Goal: Information Seeking & Learning: Find specific fact

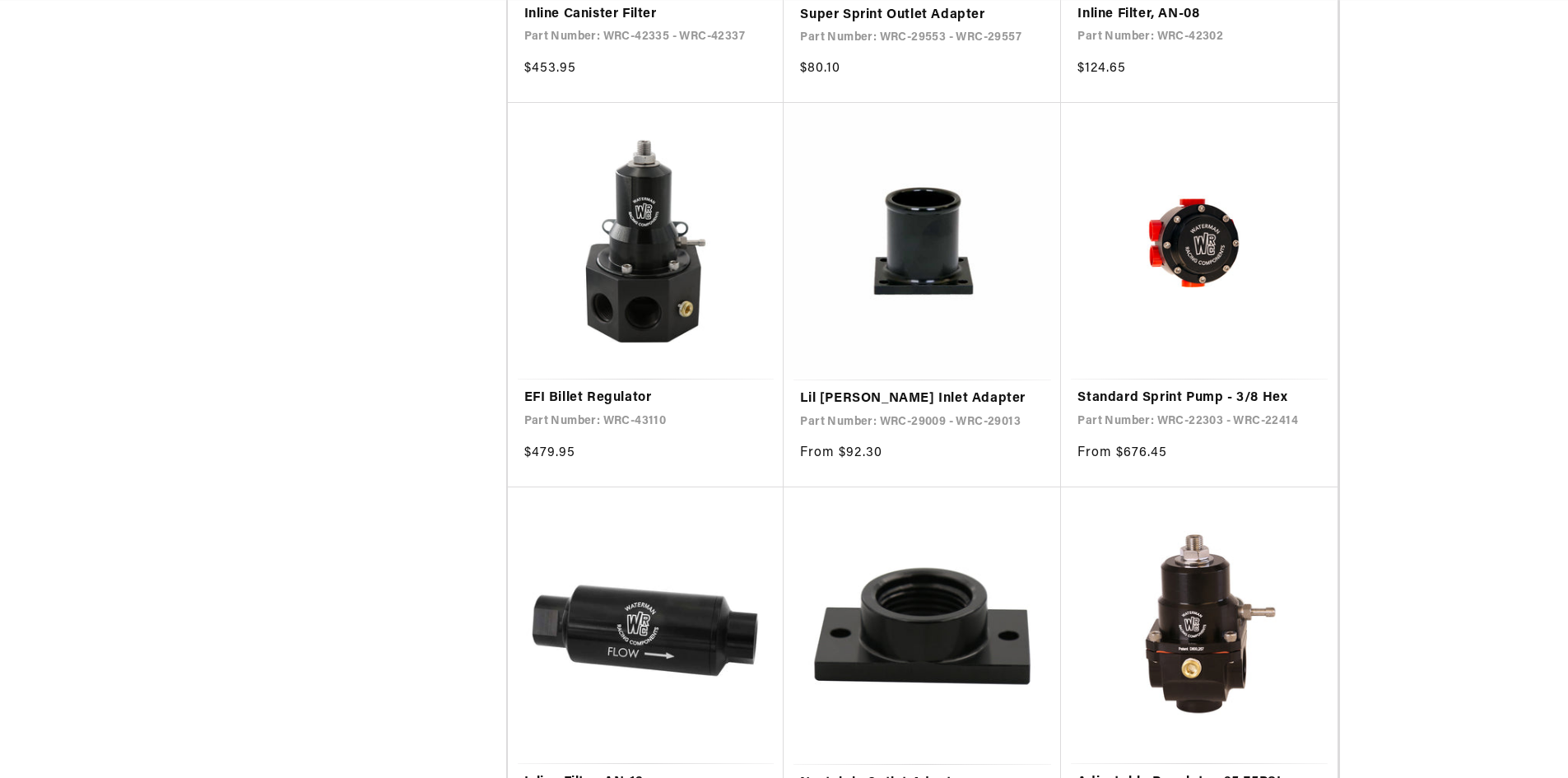
scroll to position [2882, 0]
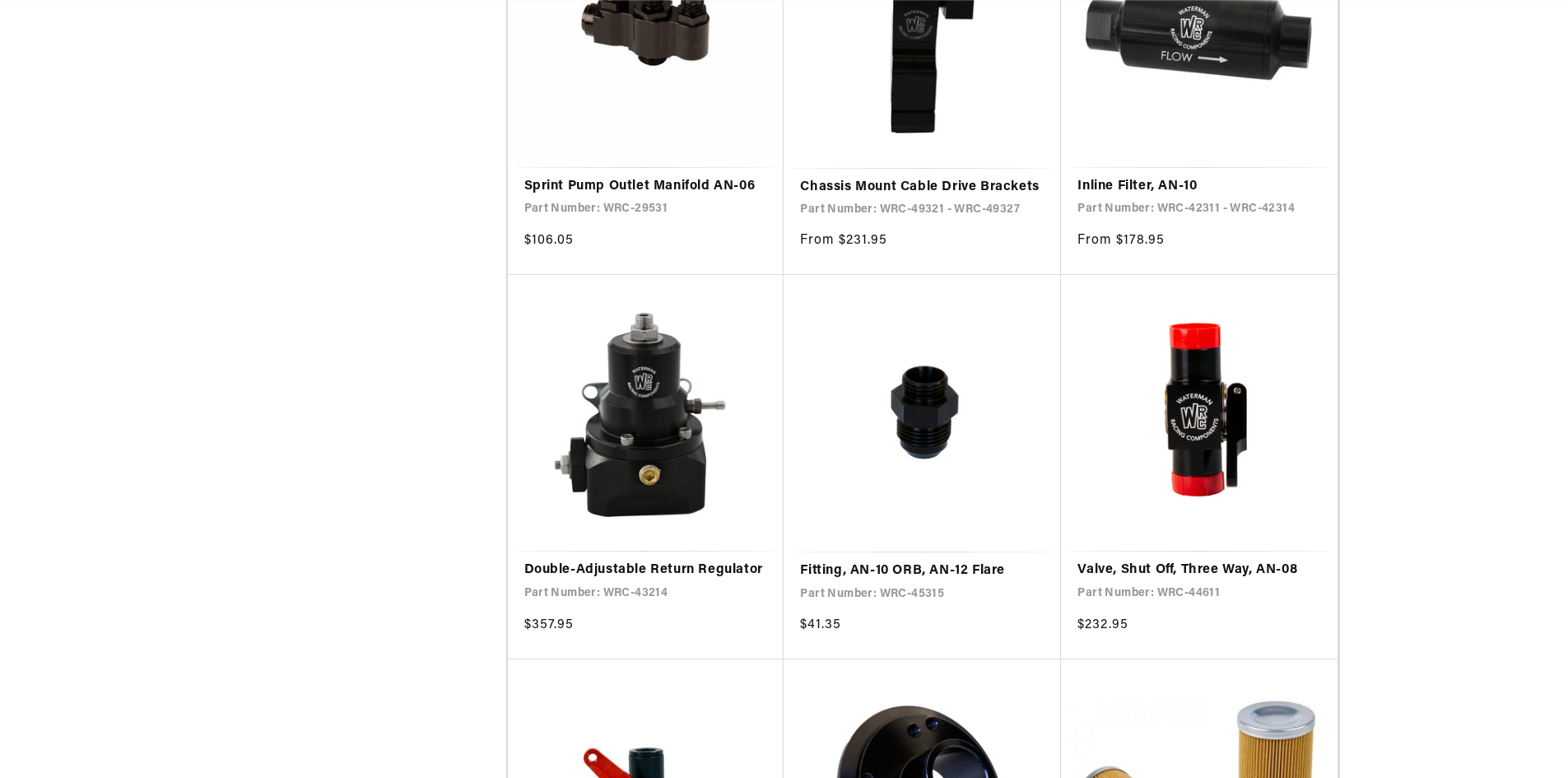
scroll to position [0, 3131]
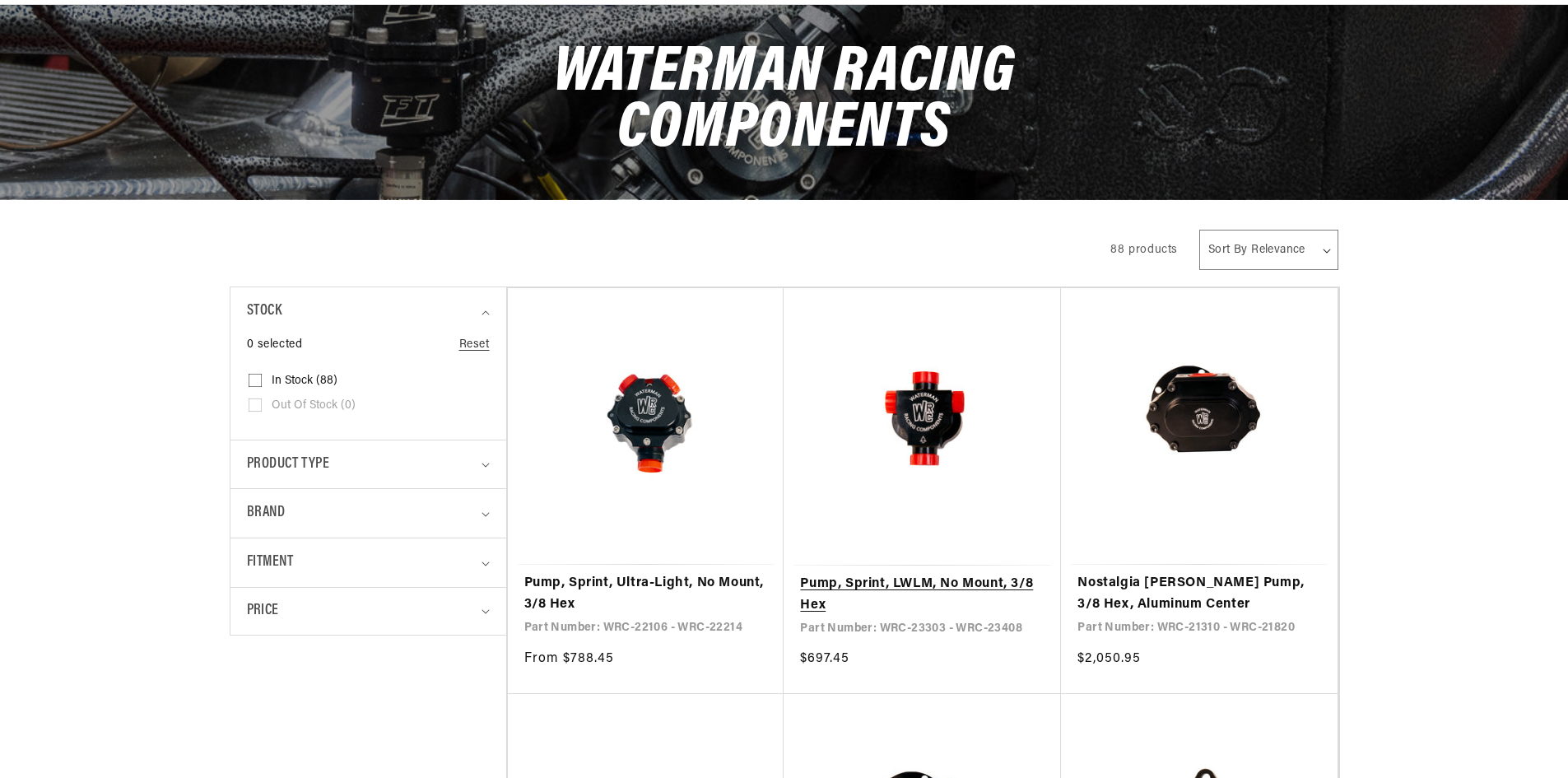
click at [894, 574] on link "Pump, Sprint, LWLM, No Mount, 3/8 Hex" at bounding box center [922, 594] width 245 height 42
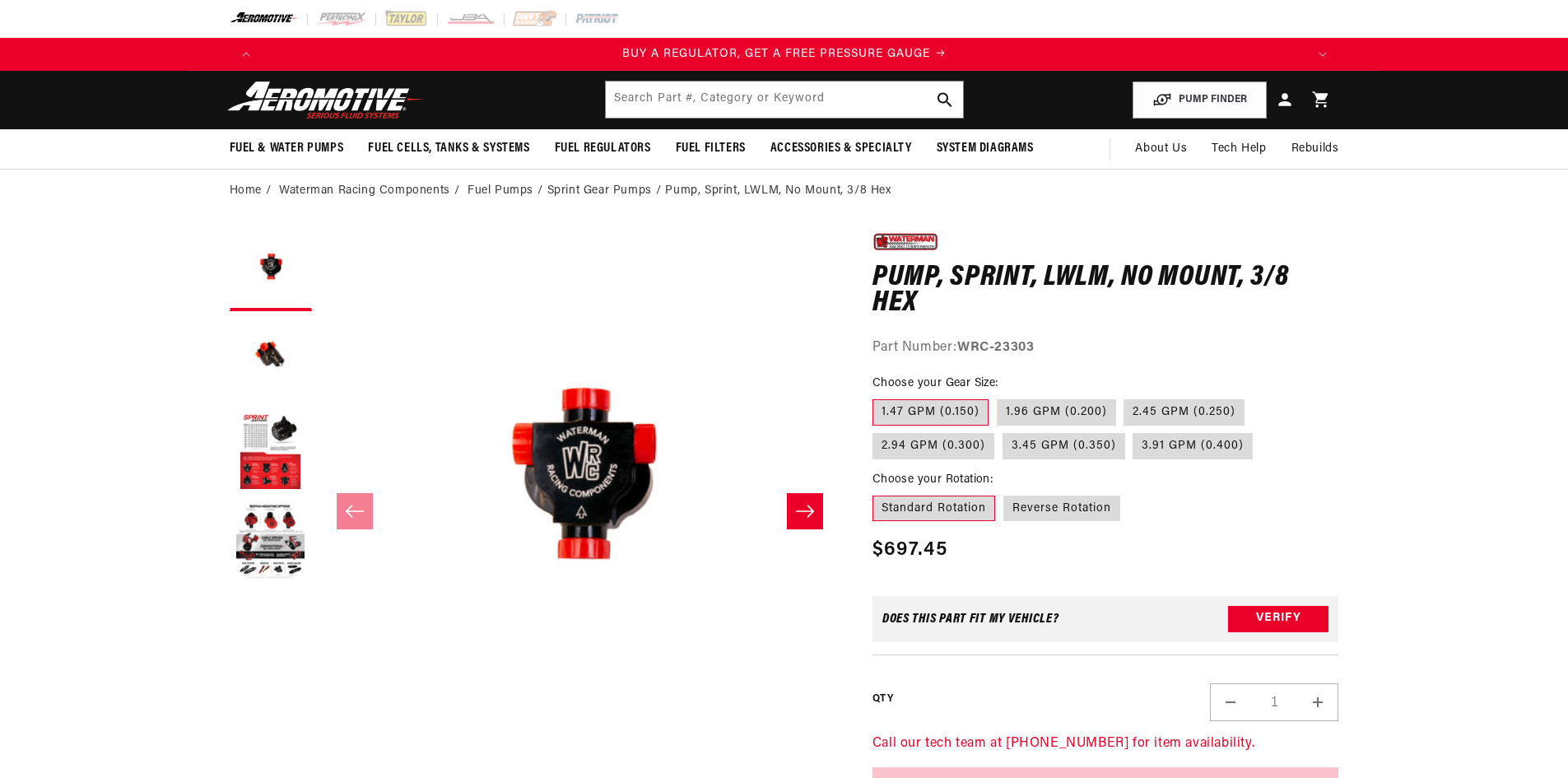
click at [814, 505] on icon "Slide right" at bounding box center [805, 511] width 19 height 16
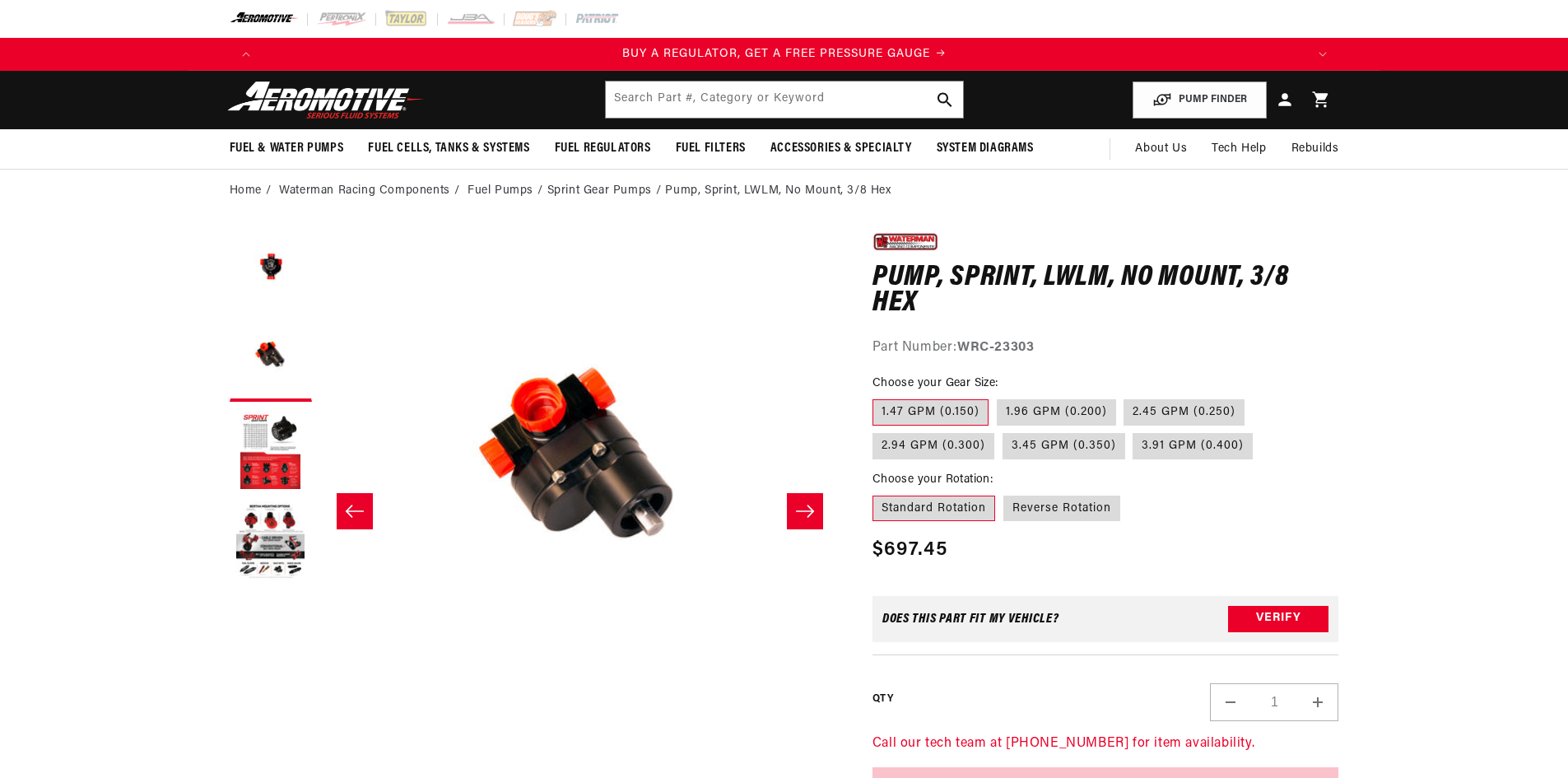
click at [814, 505] on icon "Slide right" at bounding box center [805, 511] width 19 height 16
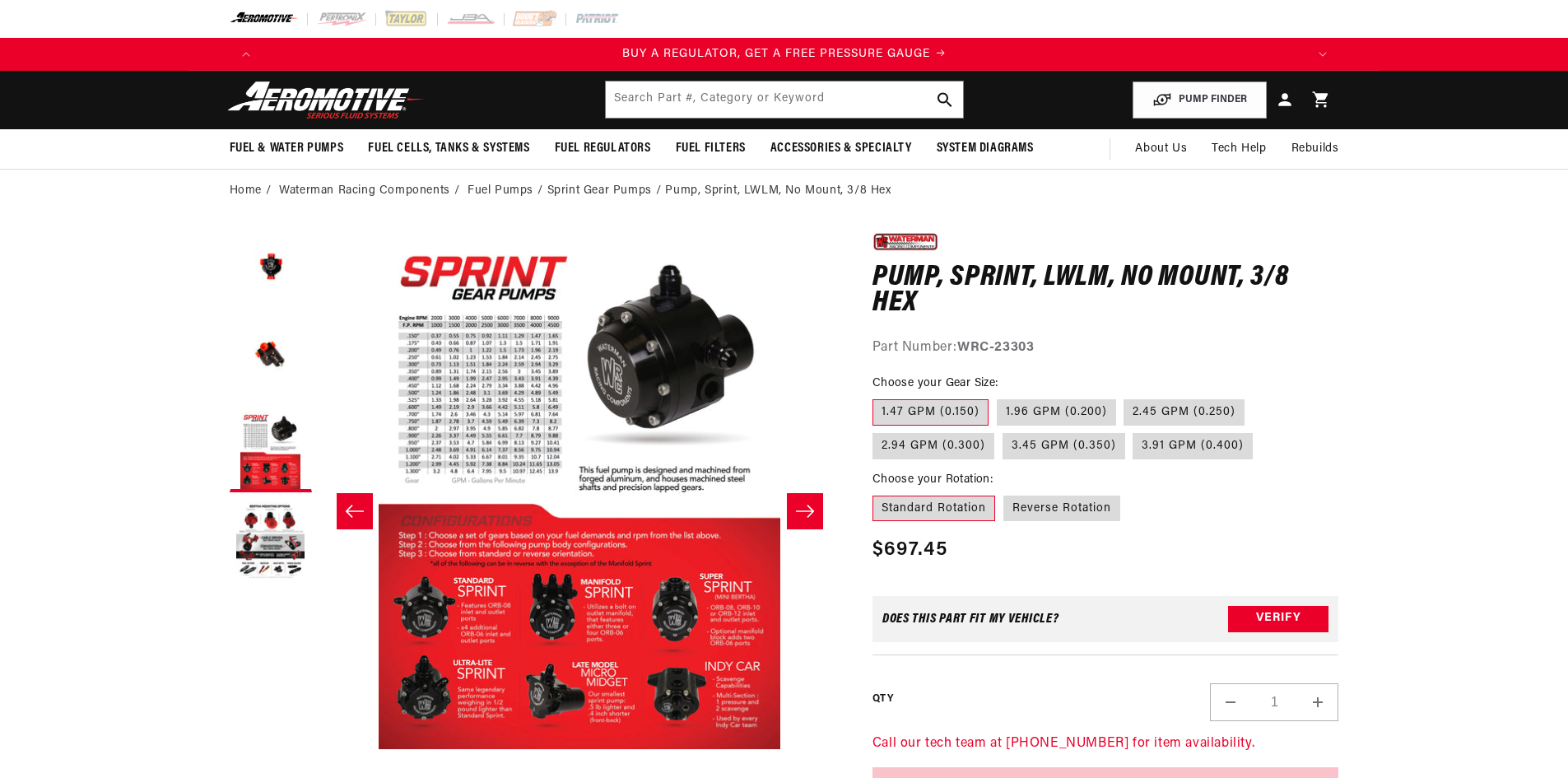
scroll to position [0, 1044]
click at [347, 506] on icon "Slide left" at bounding box center [355, 511] width 19 height 16
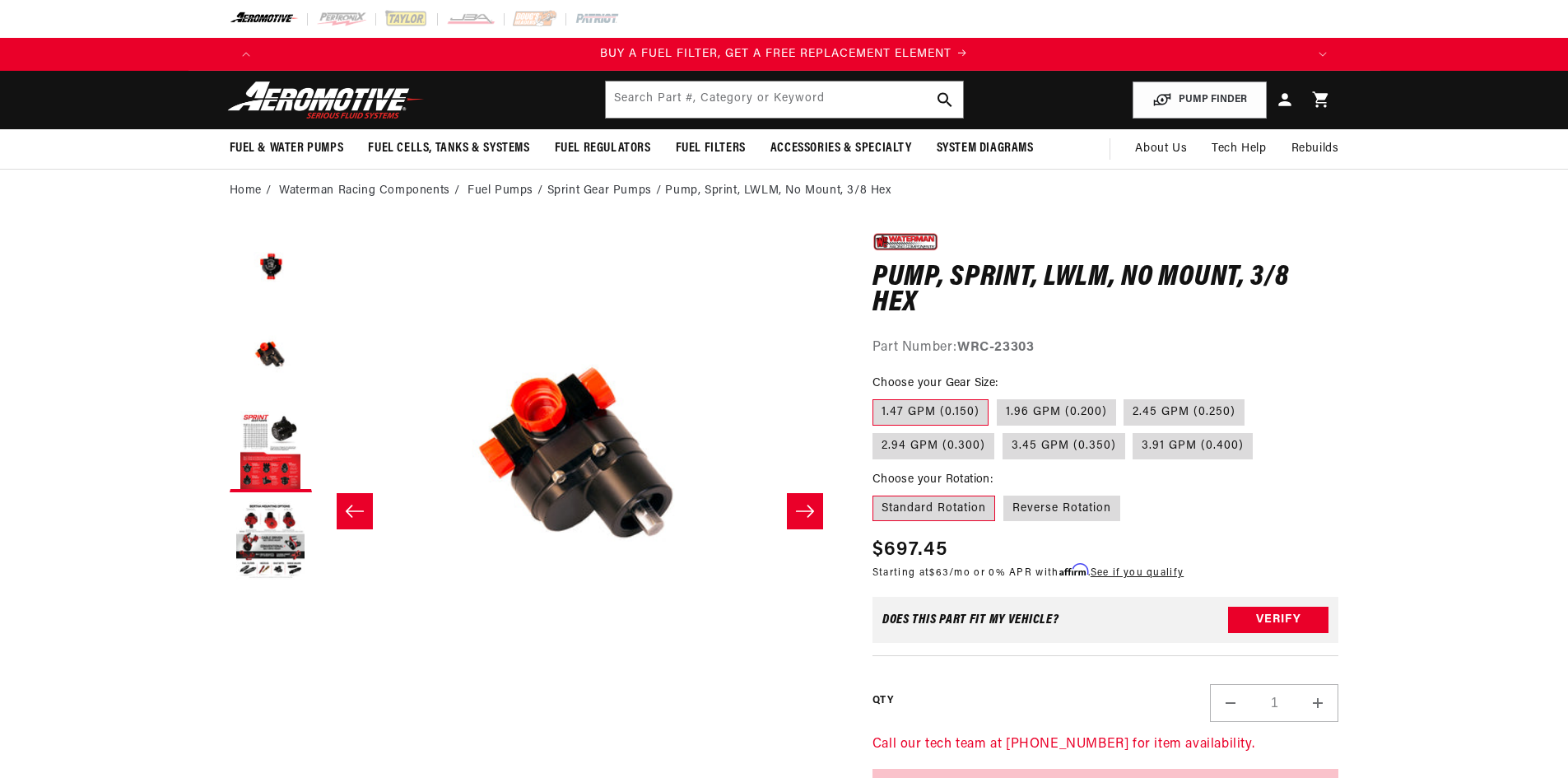
scroll to position [0, 2087]
click at [347, 506] on icon "Slide left" at bounding box center [355, 511] width 19 height 16
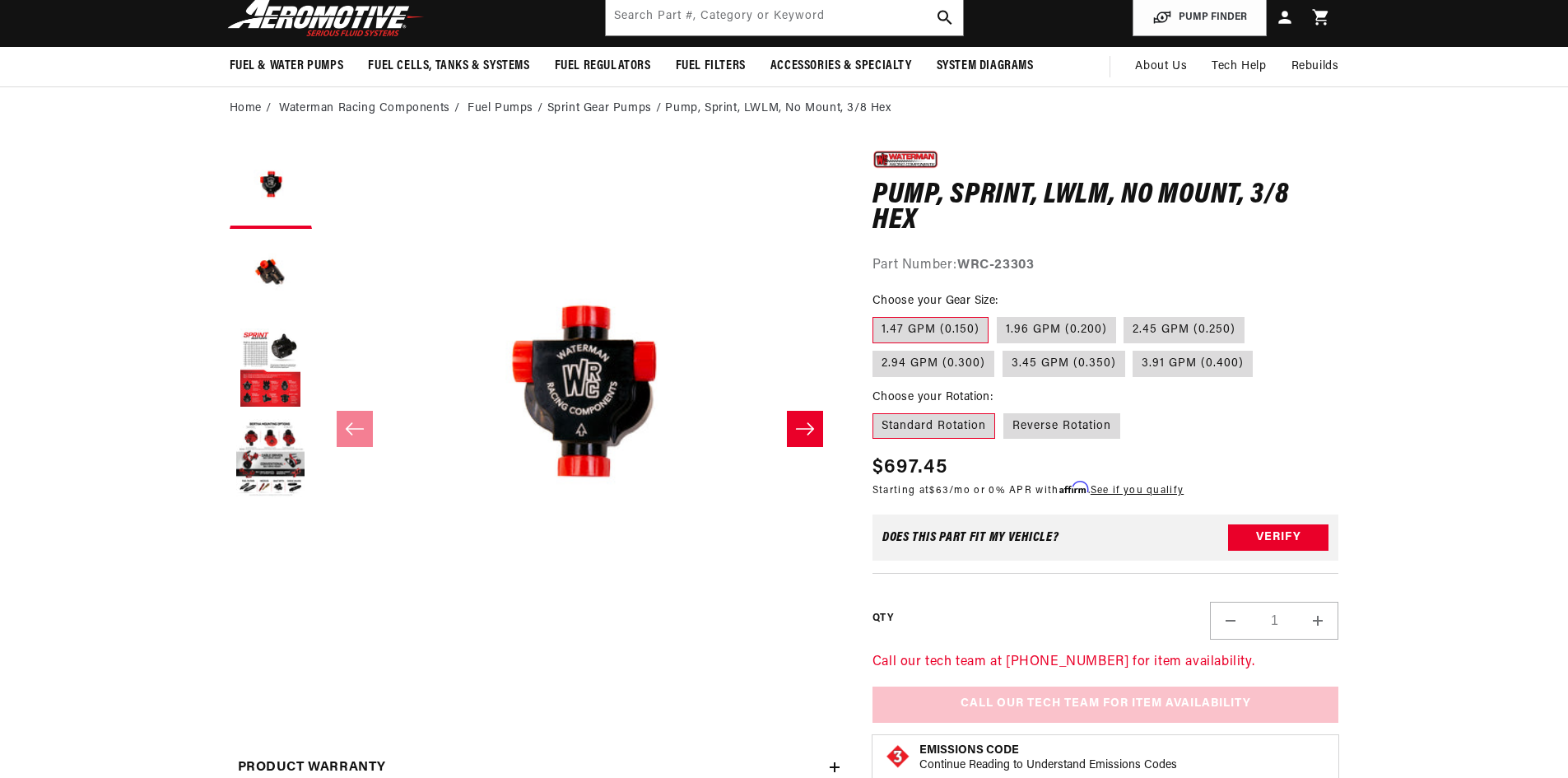
scroll to position [0, 3131]
click at [264, 364] on button "Load image 3 in gallery view" at bounding box center [270, 369] width 82 height 82
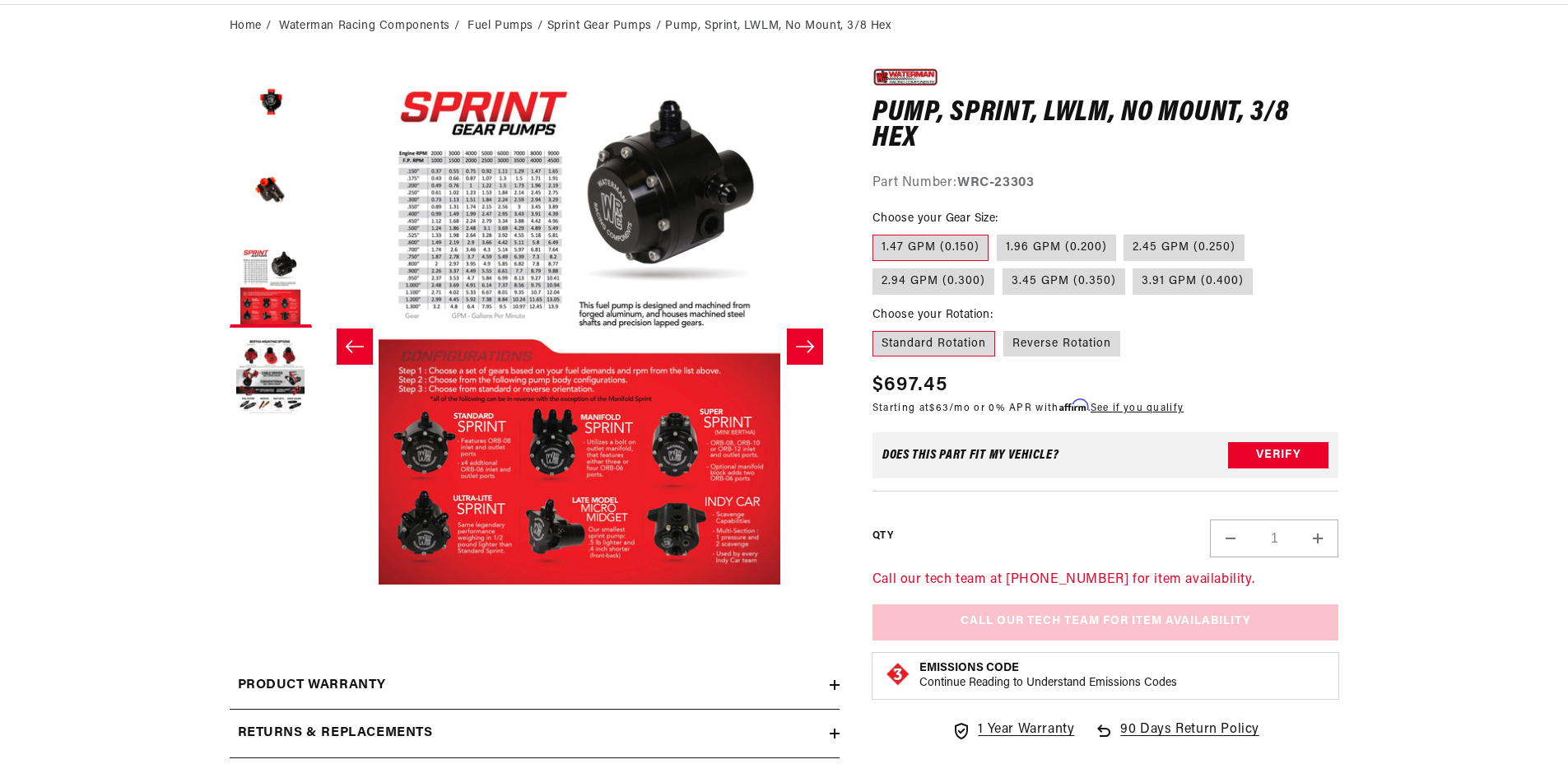
scroll to position [0, 1044]
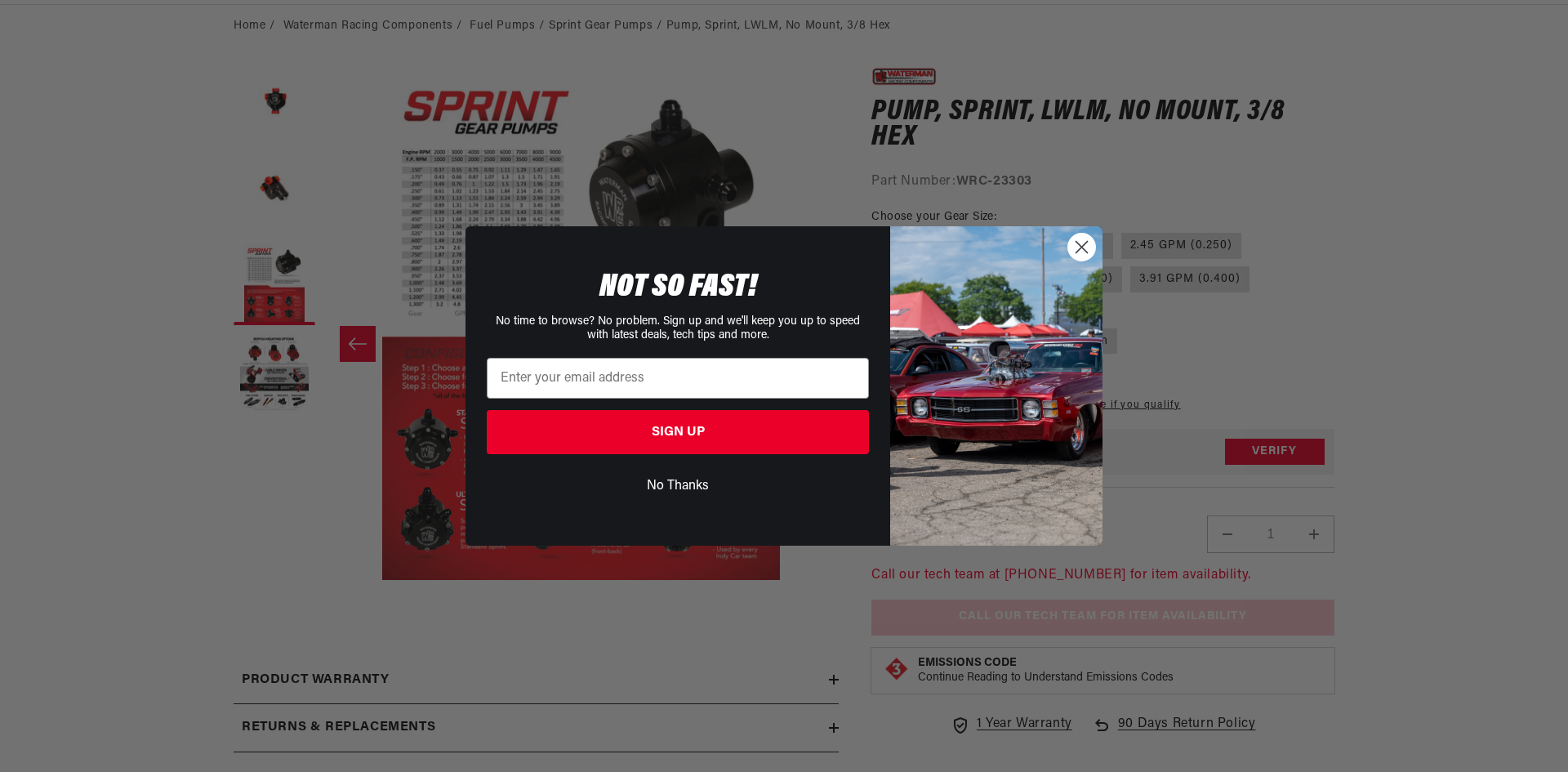
drag, startPoint x: 1074, startPoint y: 250, endPoint x: 1104, endPoint y: 275, distance: 39.1
click at [1074, 249] on circle "Close dialog" at bounding box center [1081, 247] width 27 height 27
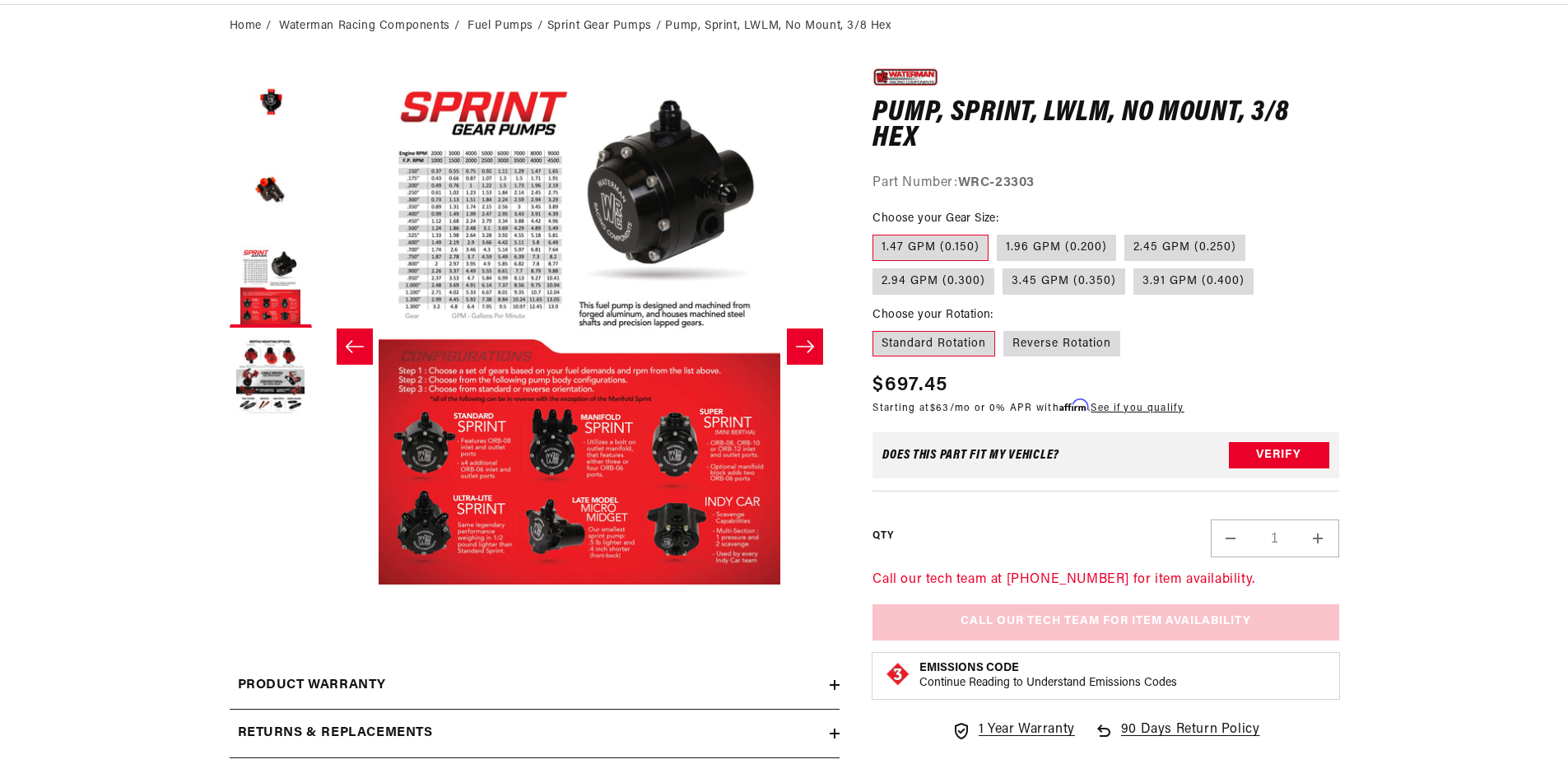
scroll to position [0, 2087]
click at [1289, 459] on button "Verify" at bounding box center [1279, 455] width 101 height 26
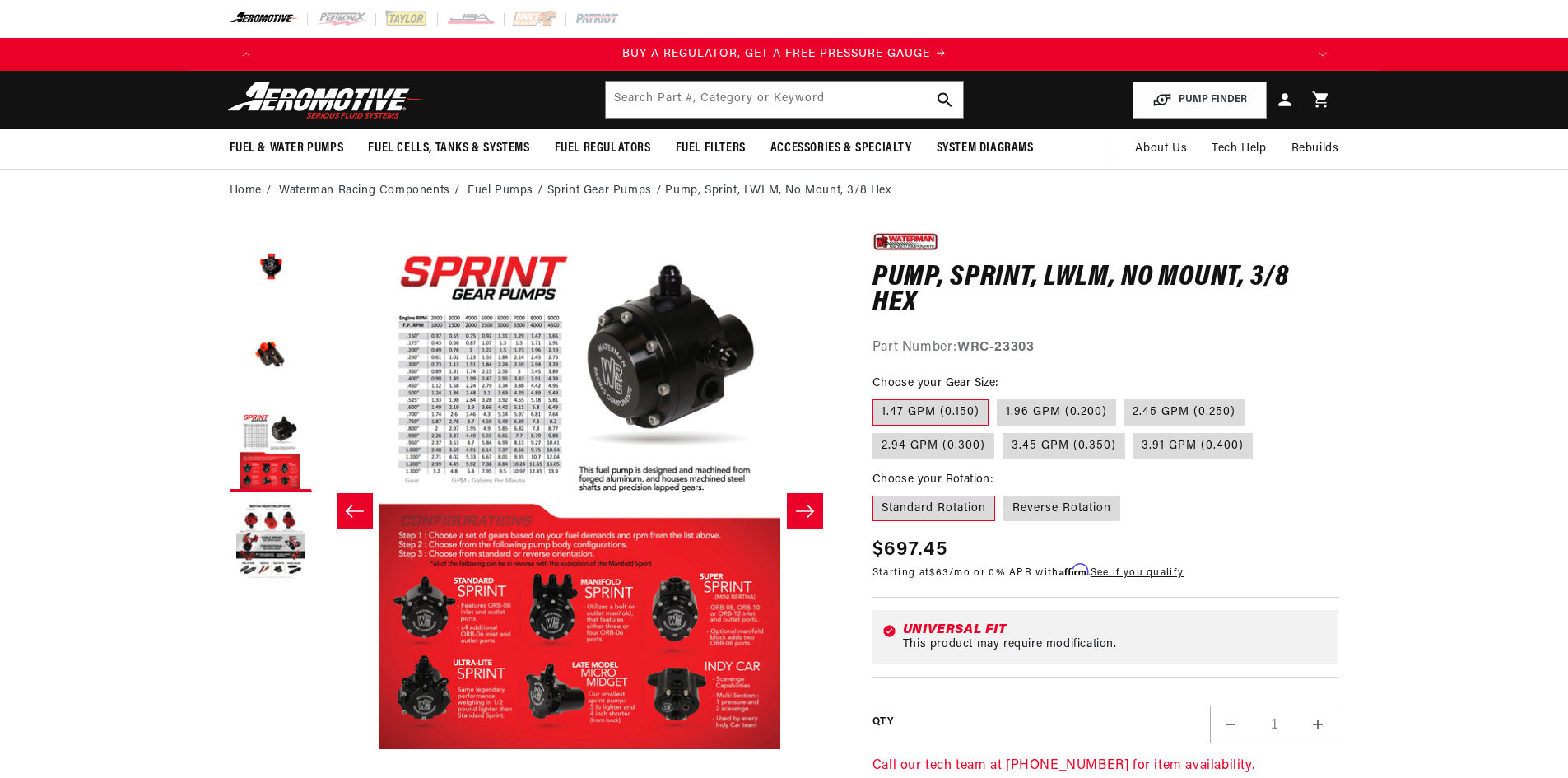
scroll to position [0, 1044]
drag, startPoint x: 1250, startPoint y: 272, endPoint x: 1345, endPoint y: 274, distance: 95.0
click at [1345, 274] on section "0.0 star rating Write a review Pump, Sprint, LWLM, No Mount, 3/8 Hex Pump, Spri…" at bounding box center [784, 589] width 1192 height 753
click at [1289, 274] on h1 "Pump, Sprint, LWLM, No Mount, 3/8 Hex" at bounding box center [1106, 291] width 466 height 52
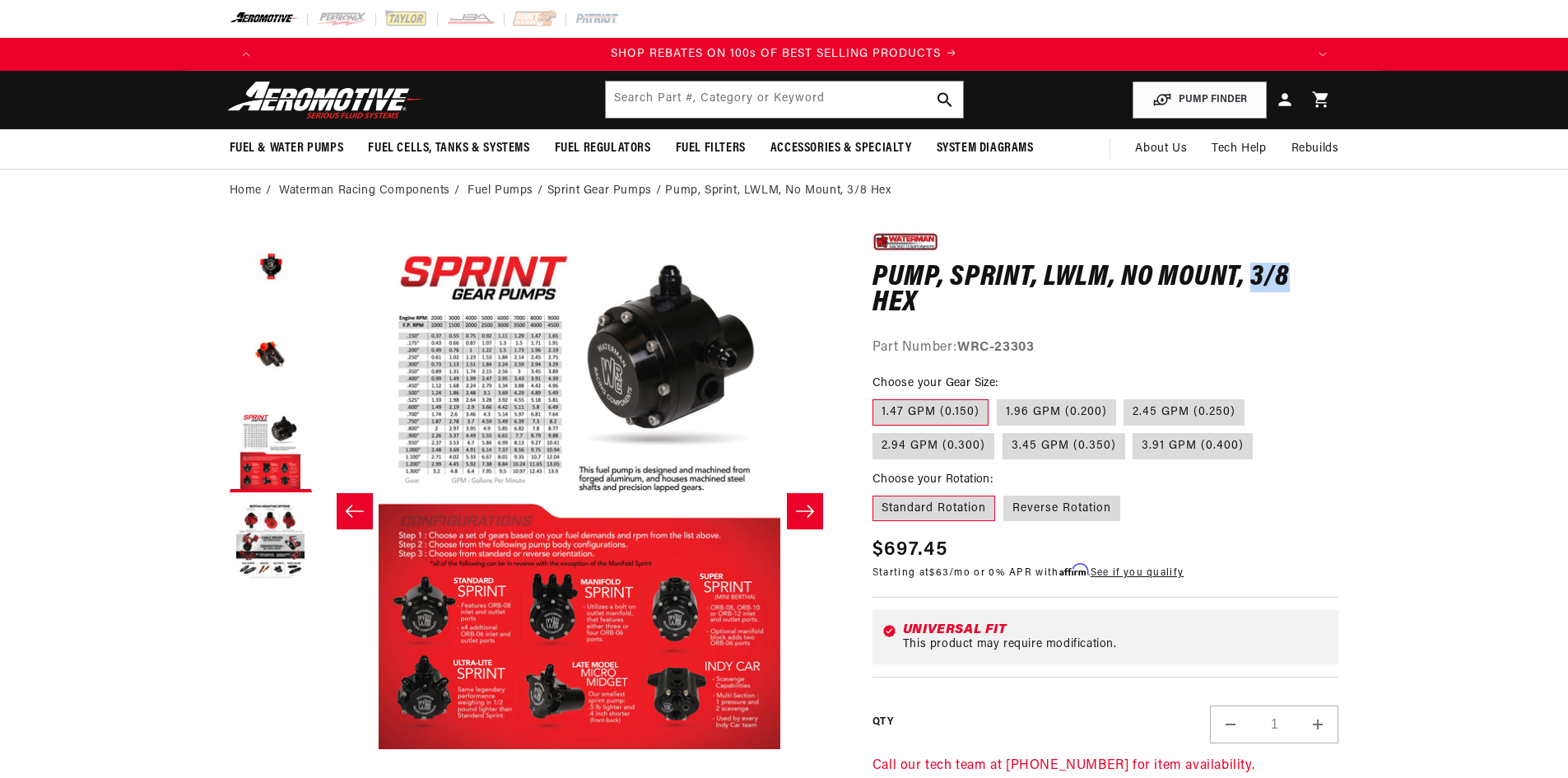
drag, startPoint x: 1253, startPoint y: 272, endPoint x: 1302, endPoint y: 271, distance: 49.0
click at [1302, 271] on h1 "Pump, Sprint, LWLM, No Mount, 3/8 Hex" at bounding box center [1106, 291] width 466 height 52
click at [1192, 193] on ol "Home Waterman Racing Components Fuel Pumps Sprint Gear Pumps Pump, Sprint, LWLM…" at bounding box center [784, 191] width 1109 height 18
click at [275, 541] on button "Load image 4 in gallery view" at bounding box center [270, 541] width 82 height 82
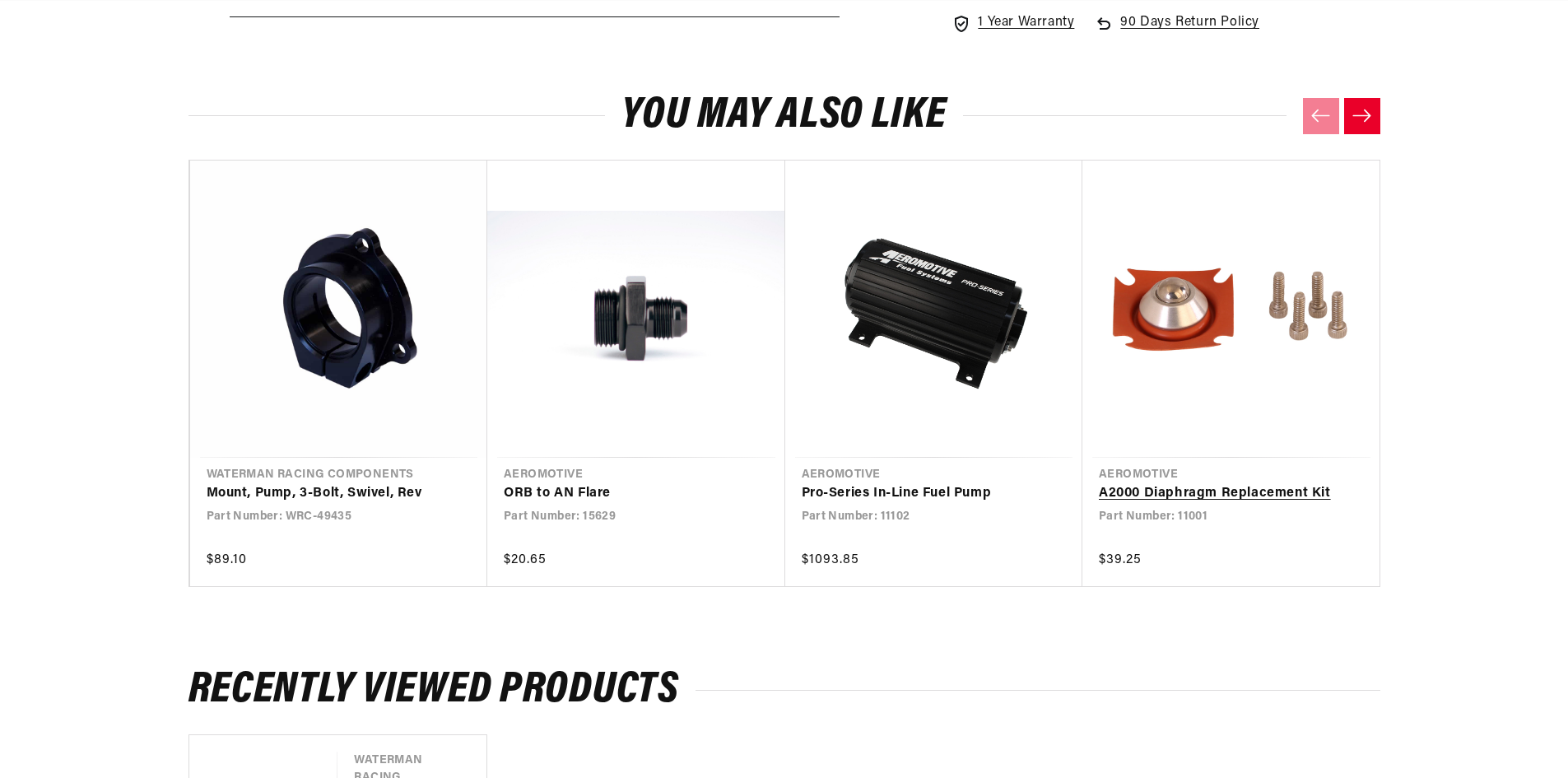
scroll to position [988, 0]
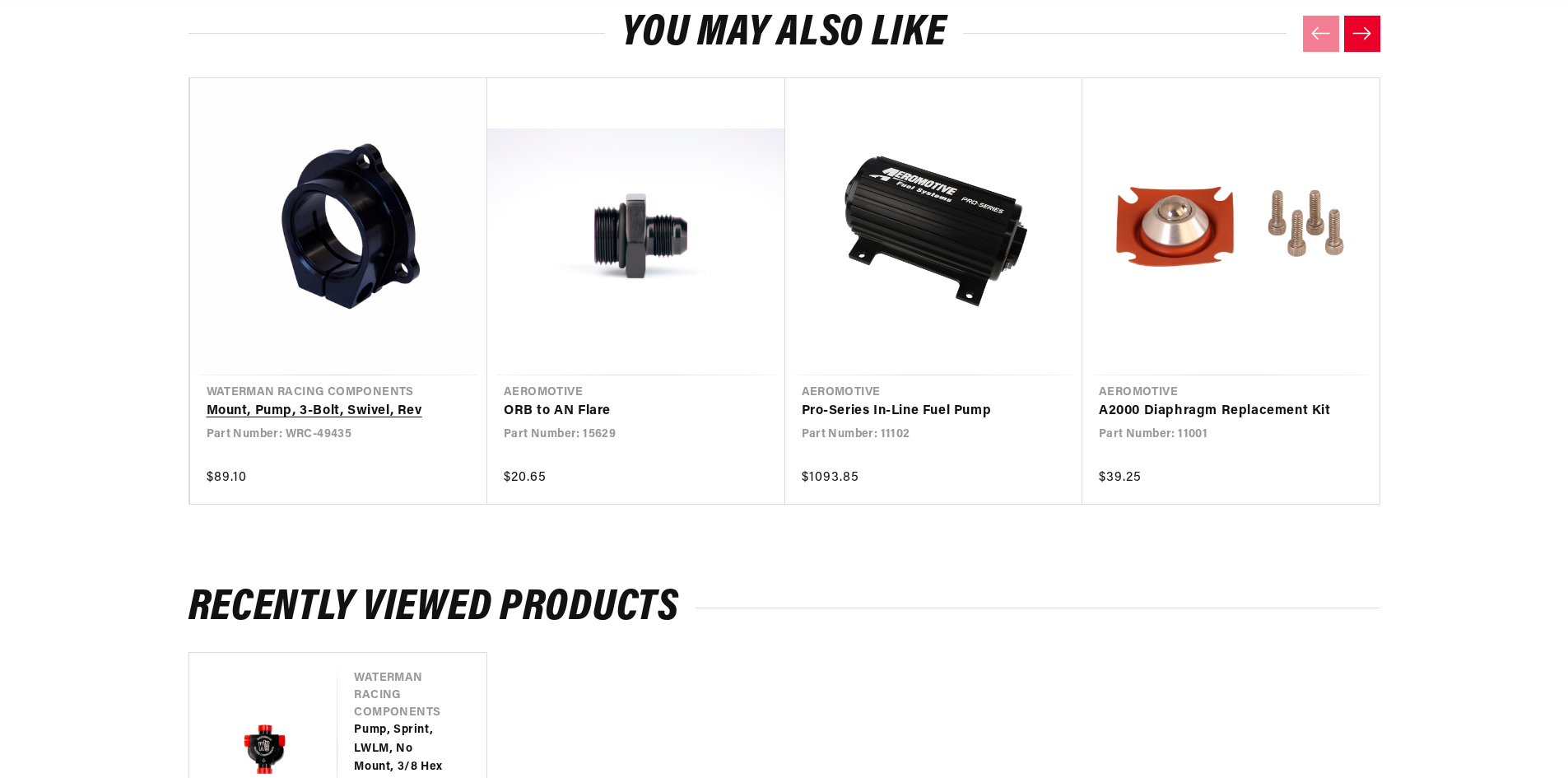
click at [335, 401] on link "Mount, Pump, 3-Bolt, Swivel, Rev" at bounding box center [331, 411] width 249 height 21
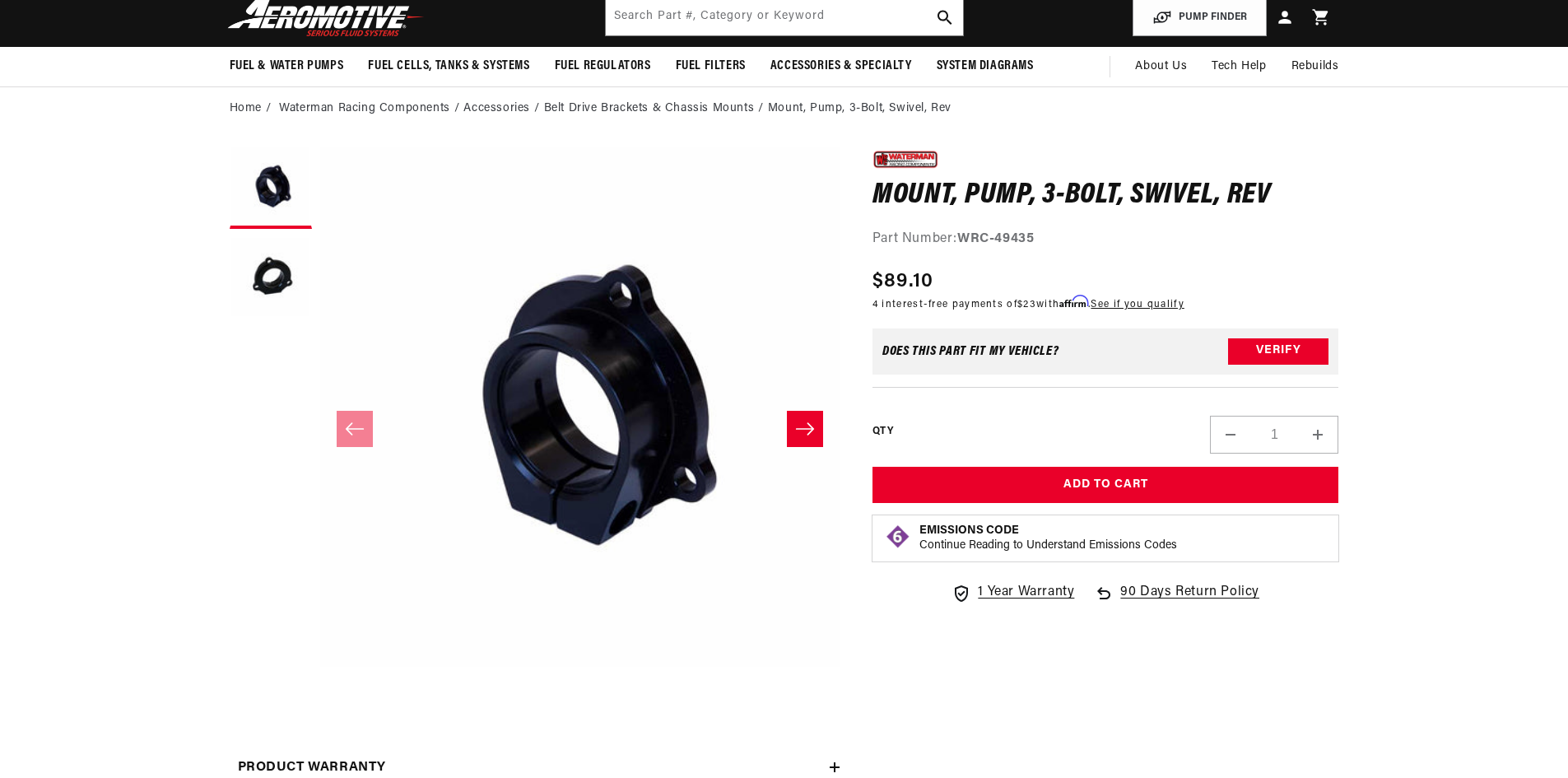
scroll to position [0, 3131]
click at [809, 434] on icon "Slide right" at bounding box center [805, 429] width 18 height 13
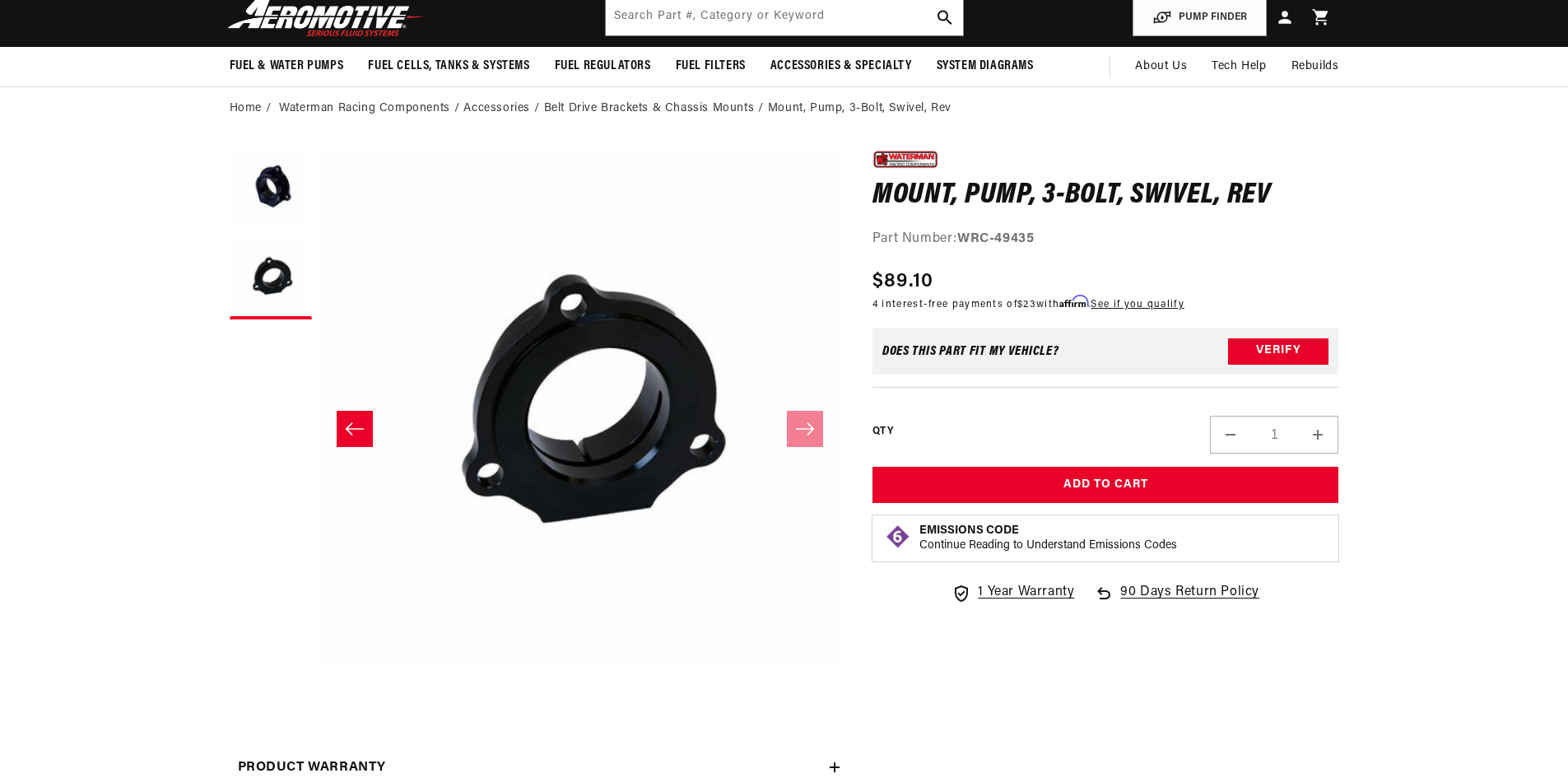
scroll to position [0, 0]
click at [359, 434] on icon "Slide left" at bounding box center [355, 429] width 19 height 16
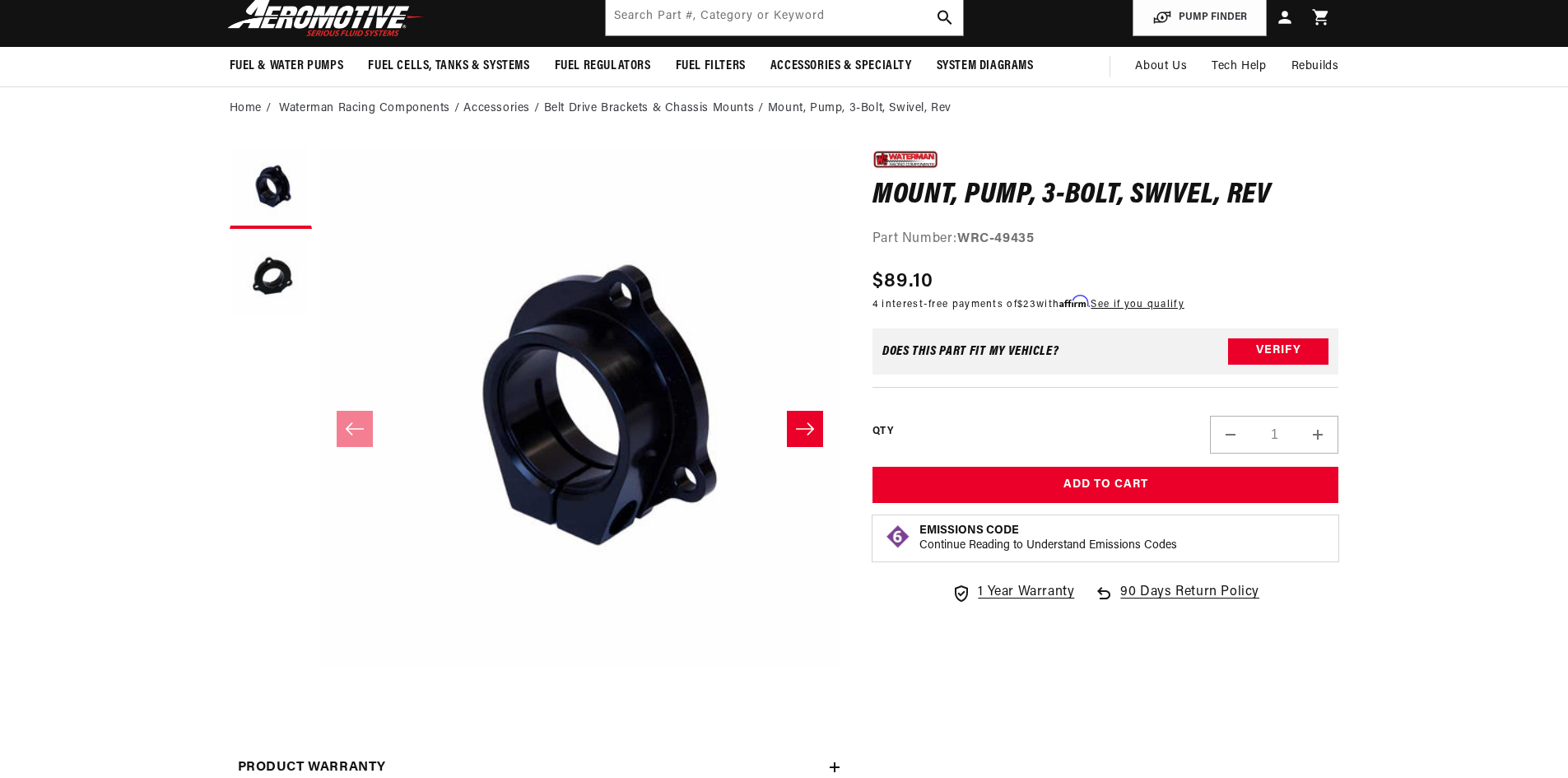
scroll to position [0, 3131]
drag, startPoint x: 962, startPoint y: 235, endPoint x: 1046, endPoint y: 234, distance: 84.0
click at [1046, 234] on div "Part Number: WRC-49435" at bounding box center [1106, 240] width 466 height 21
copy strong "WRC-49435"
